Goal: Navigation & Orientation: Find specific page/section

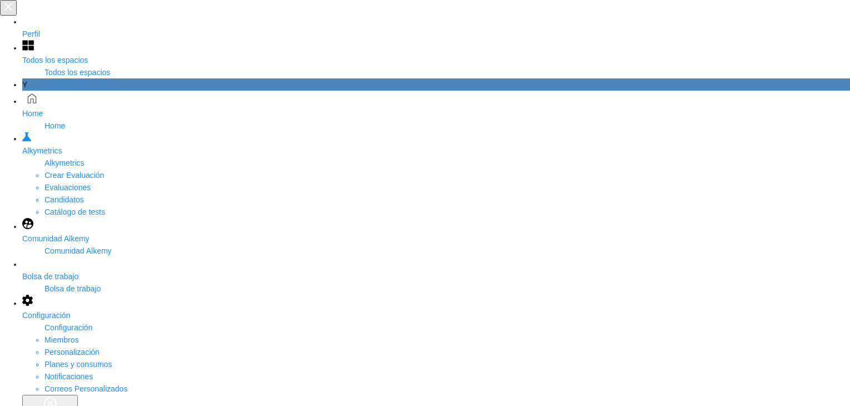
drag, startPoint x: 220, startPoint y: 96, endPoint x: 280, endPoint y: 96, distance: 59.5
drag, startPoint x: 478, startPoint y: 108, endPoint x: 582, endPoint y: 113, distance: 104.6
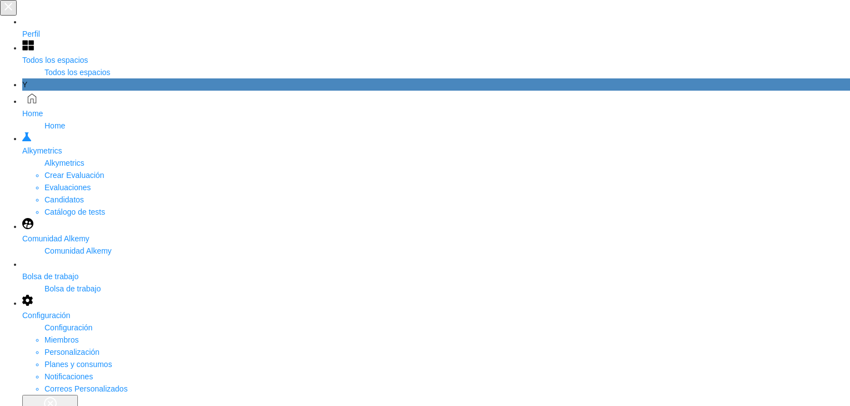
drag, startPoint x: 478, startPoint y: 108, endPoint x: 573, endPoint y: 107, distance: 95.1
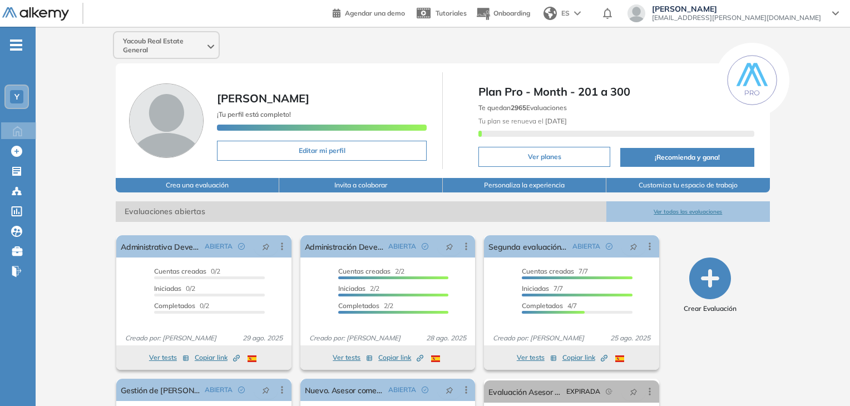
click at [823, 14] on div "Tomas Ñañes tomasnanes@yacoub.com.ar" at bounding box center [736, 13] width 182 height 18
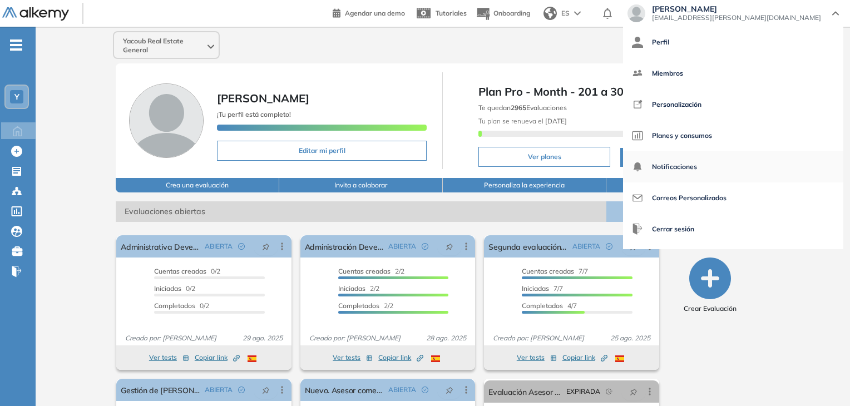
click at [778, 163] on link "Notificaciones" at bounding box center [733, 166] width 202 height 27
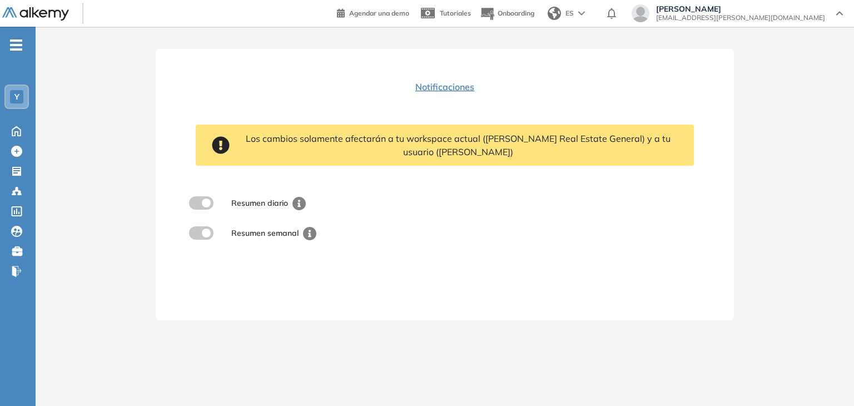
click at [369, 184] on div "Los cambios solamente afectarán a tu workspace actual (Yacoub Real Estate Gener…" at bounding box center [444, 179] width 525 height 137
click at [649, 13] on div at bounding box center [641, 13] width 18 height 18
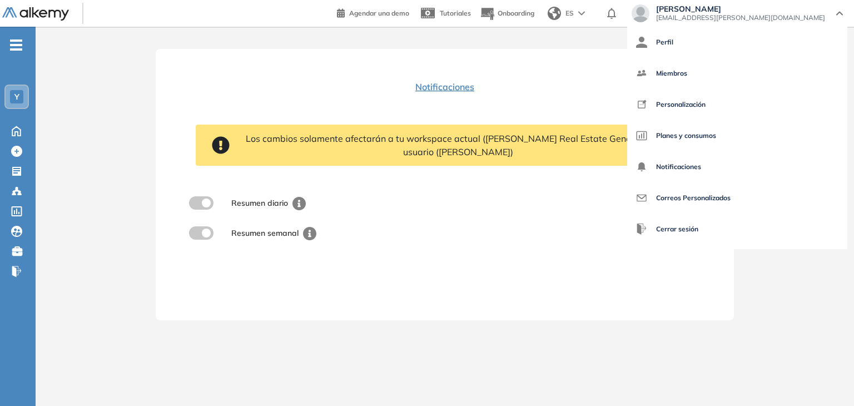
click at [161, 56] on div "Notificaciones Los cambios solamente afectarán a tu workspace actual (Yacoub Re…" at bounding box center [445, 184] width 578 height 271
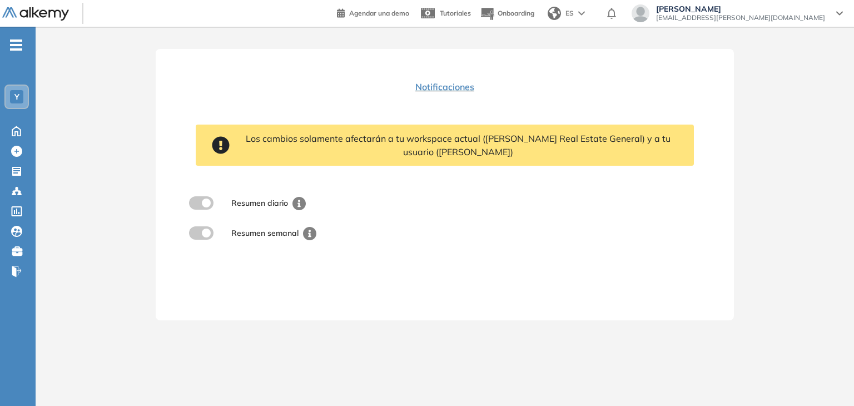
click at [18, 44] on icon "-" at bounding box center [16, 45] width 12 height 2
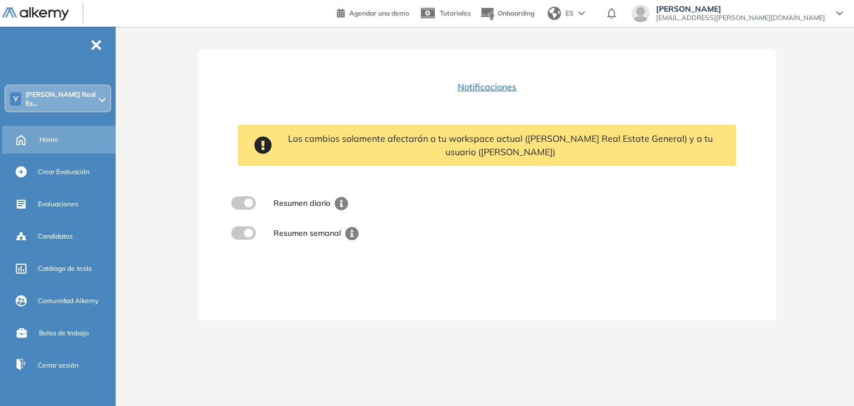
click at [82, 130] on div "Home" at bounding box center [76, 139] width 74 height 19
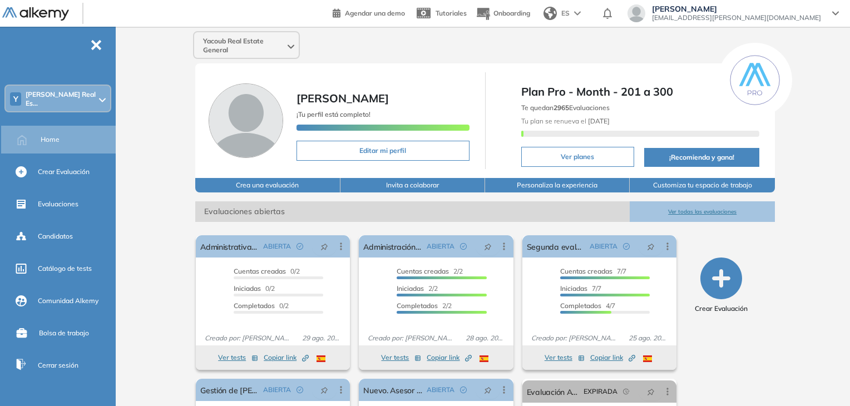
click at [99, 42] on span "-" at bounding box center [96, 43] width 12 height 9
